Goal: Task Accomplishment & Management: Manage account settings

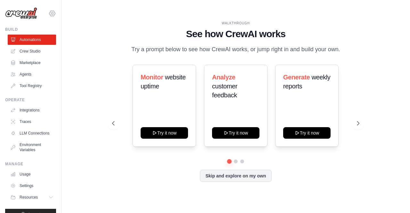
click at [49, 11] on icon at bounding box center [52, 13] width 6 height 5
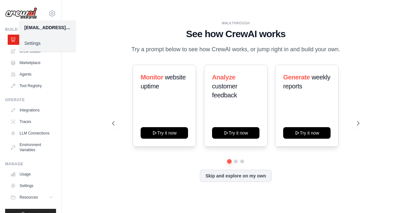
click at [33, 44] on link "Settings" at bounding box center [47, 43] width 56 height 12
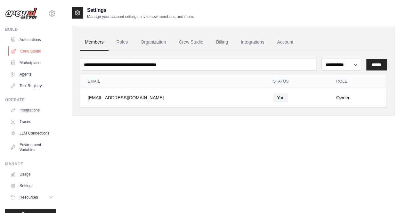
click at [36, 51] on link "Crew Studio" at bounding box center [32, 51] width 48 height 10
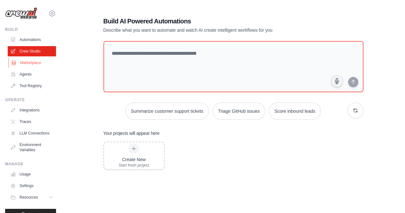
click at [36, 62] on link "Marketplace" at bounding box center [32, 63] width 48 height 10
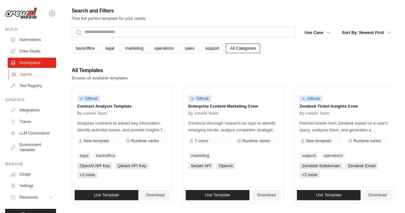
click at [36, 75] on link "Agents" at bounding box center [32, 74] width 48 height 10
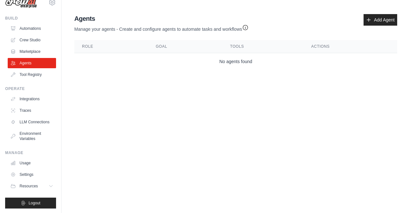
scroll to position [17, 0]
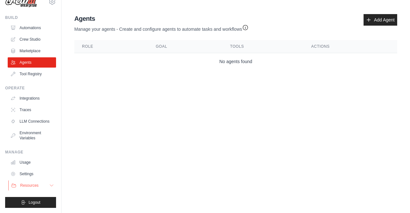
click at [41, 187] on button "Resources" at bounding box center [32, 185] width 48 height 10
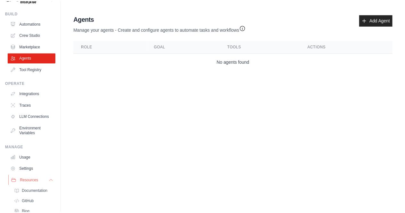
scroll to position [63, 0]
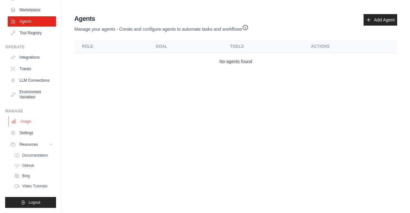
click at [28, 117] on link "Usage" at bounding box center [32, 121] width 48 height 10
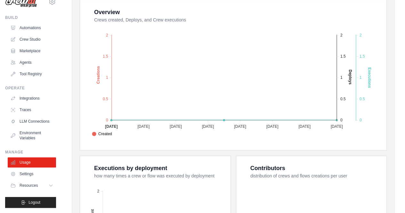
scroll to position [122, 0]
click at [27, 172] on link "Settings" at bounding box center [32, 174] width 48 height 10
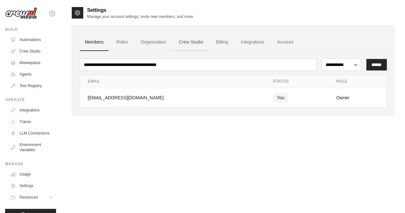
click at [199, 44] on link "Crew Studio" at bounding box center [191, 42] width 35 height 17
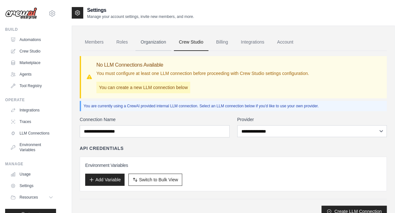
click at [163, 44] on link "Organization" at bounding box center [153, 42] width 36 height 17
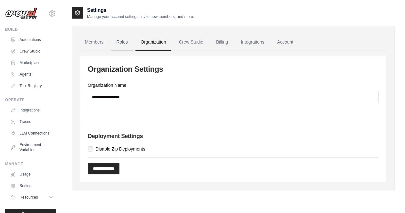
click at [123, 43] on link "Roles" at bounding box center [122, 42] width 22 height 17
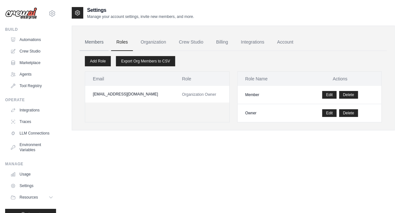
click at [103, 41] on link "Members" at bounding box center [94, 42] width 29 height 17
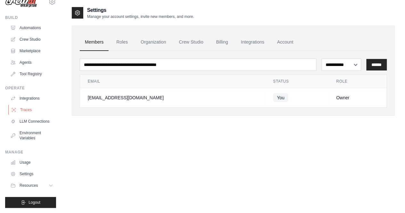
scroll to position [13, 0]
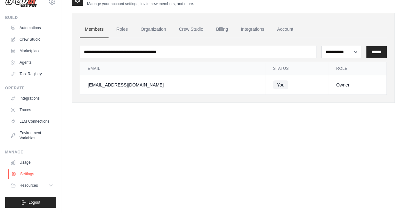
click at [27, 174] on link "Settings" at bounding box center [32, 174] width 48 height 10
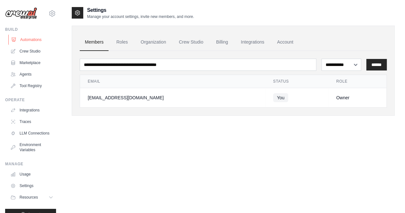
click at [33, 39] on link "Automations" at bounding box center [32, 40] width 48 height 10
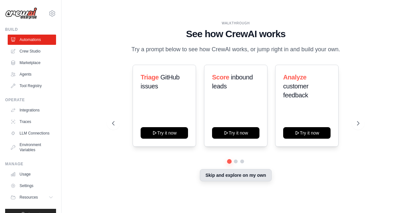
click at [230, 181] on button "Skip and explore on my own" at bounding box center [235, 175] width 71 height 12
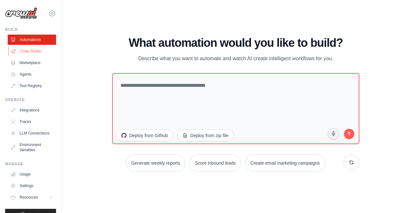
click at [39, 53] on link "Crew Studio" at bounding box center [32, 51] width 48 height 10
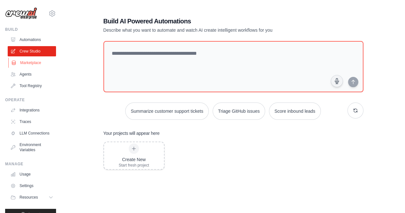
click at [32, 61] on link "Marketplace" at bounding box center [32, 63] width 48 height 10
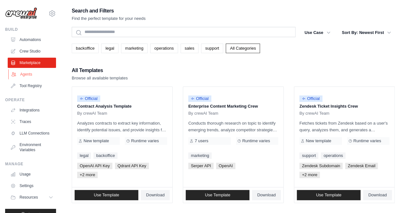
click at [29, 73] on link "Agents" at bounding box center [32, 74] width 48 height 10
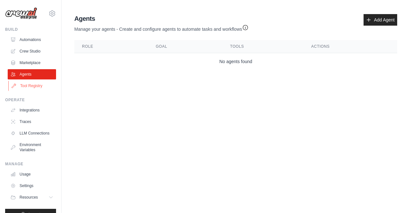
click at [29, 82] on link "Tool Registry" at bounding box center [32, 86] width 48 height 10
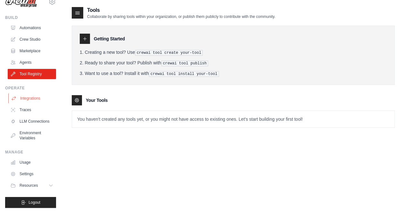
scroll to position [17, 0]
click at [27, 120] on link "LLM Connections" at bounding box center [32, 121] width 48 height 10
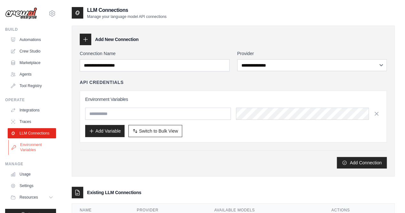
click at [36, 154] on link "Environment Variables" at bounding box center [32, 147] width 48 height 15
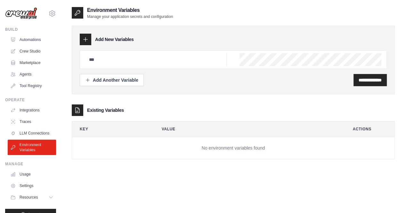
scroll to position [17, 0]
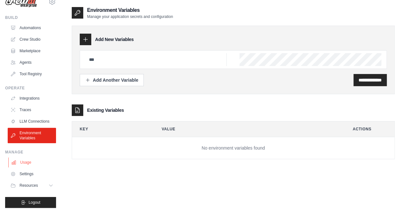
click at [30, 163] on link "Usage" at bounding box center [32, 162] width 48 height 10
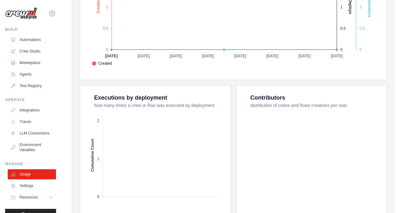
scroll to position [250, 0]
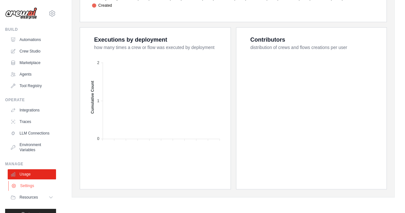
click at [27, 189] on link "Settings" at bounding box center [32, 186] width 48 height 10
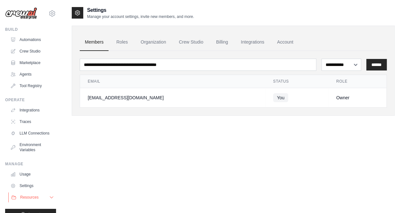
click at [27, 200] on span "Resources" at bounding box center [29, 197] width 18 height 5
click at [48, 12] on icon at bounding box center [52, 14] width 8 height 8
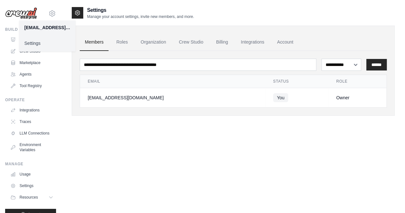
click at [40, 28] on div "[EMAIL_ADDRESS][DOMAIN_NAME]" at bounding box center [47, 27] width 46 height 6
click at [33, 40] on link "Settings" at bounding box center [47, 43] width 56 height 12
click at [48, 12] on icon at bounding box center [52, 14] width 8 height 8
click at [31, 44] on link "Settings" at bounding box center [47, 43] width 56 height 12
click at [123, 41] on link "Roles" at bounding box center [122, 42] width 22 height 17
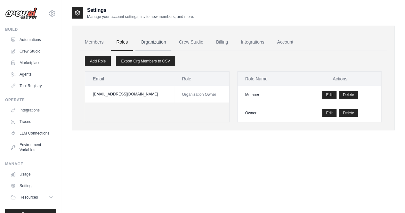
click at [155, 40] on link "Organization" at bounding box center [153, 42] width 36 height 17
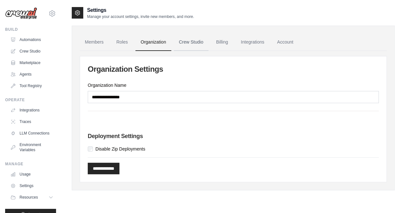
click at [193, 41] on link "Crew Studio" at bounding box center [191, 42] width 35 height 17
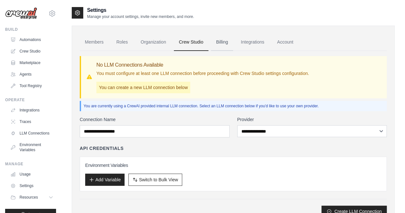
click at [227, 43] on link "Billing" at bounding box center [222, 42] width 22 height 17
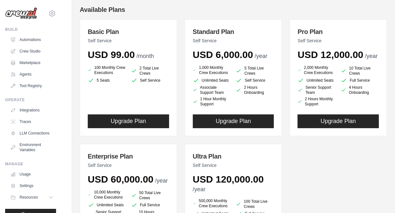
scroll to position [70, 0]
click at [285, 114] on div "Basic Plan Self Service USD 99.00 /month 100 Monthly Crew Executions 2 Total Li…" at bounding box center [233, 144] width 307 height 250
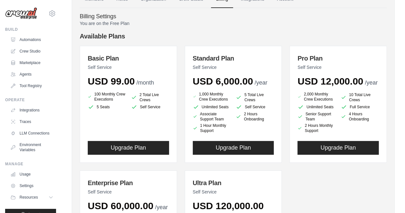
scroll to position [39, 0]
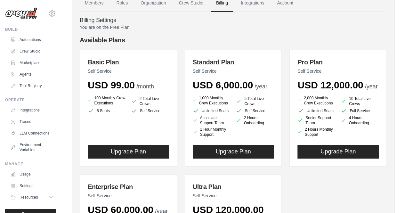
drag, startPoint x: 162, startPoint y: 87, endPoint x: 90, endPoint y: 91, distance: 72.5
click at [90, 91] on div "Basic Plan Self Service USD 99.00 /month 100 Monthly Crew Executions 2 Total Li…" at bounding box center [128, 108] width 97 height 117
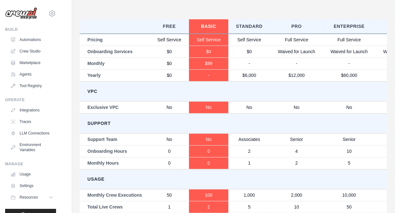
scroll to position [350, 0]
